Goal: Task Accomplishment & Management: Manage account settings

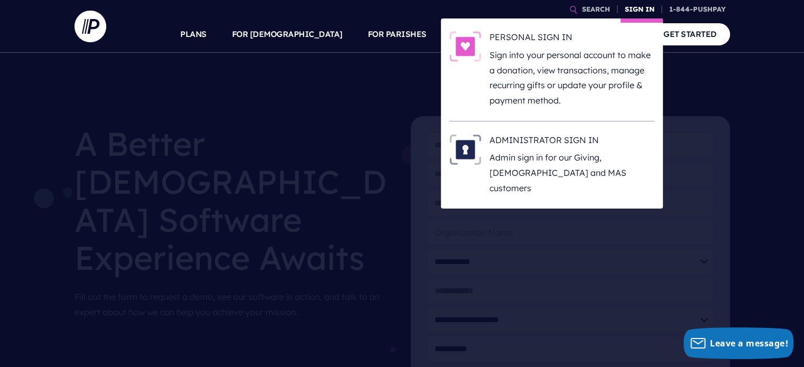
click at [648, 4] on link "SIGN IN" at bounding box center [640, 9] width 38 height 18
click at [590, 57] on p "Sign into your personal account to make a donation, view transactions, manage r…" at bounding box center [571, 78] width 165 height 61
click at [580, 58] on p "Sign into your personal account to make a donation, view transactions, manage r…" at bounding box center [571, 78] width 165 height 61
